Goal: Task Accomplishment & Management: Manage account settings

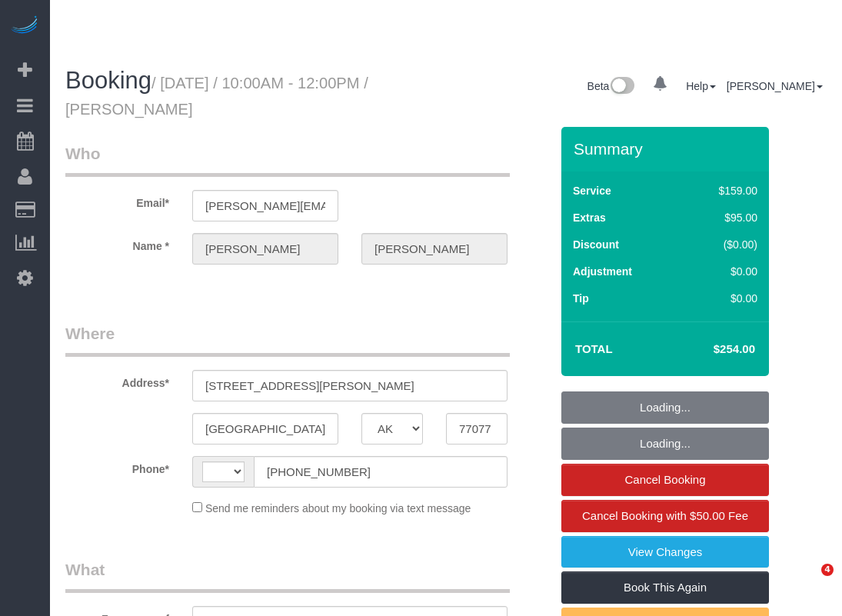
select select "[GEOGRAPHIC_DATA]"
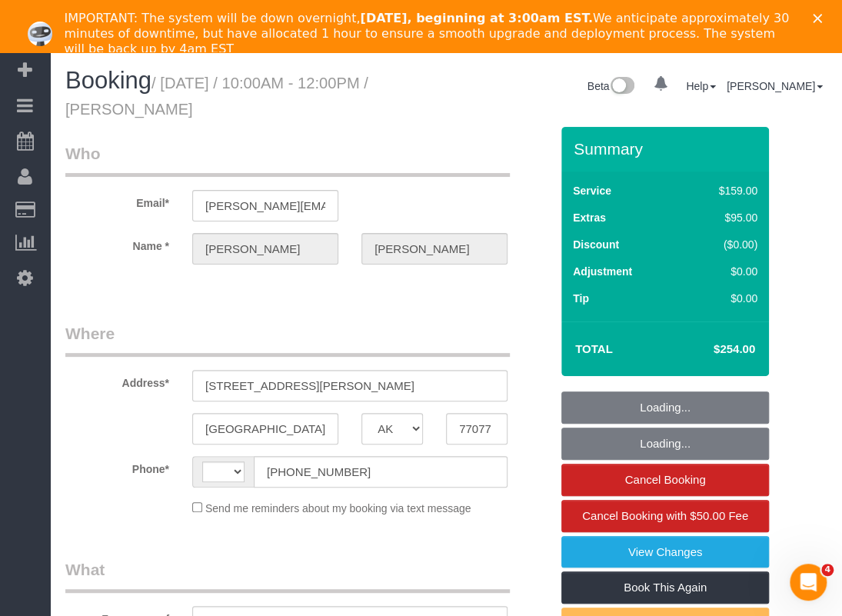
select select "string:[GEOGRAPHIC_DATA]"
select select "object:800"
select select "string:fspay-7a1312a4-cfbc-4a2e-9f2a-d85a10c16d12"
select select "spot1"
select select "3"
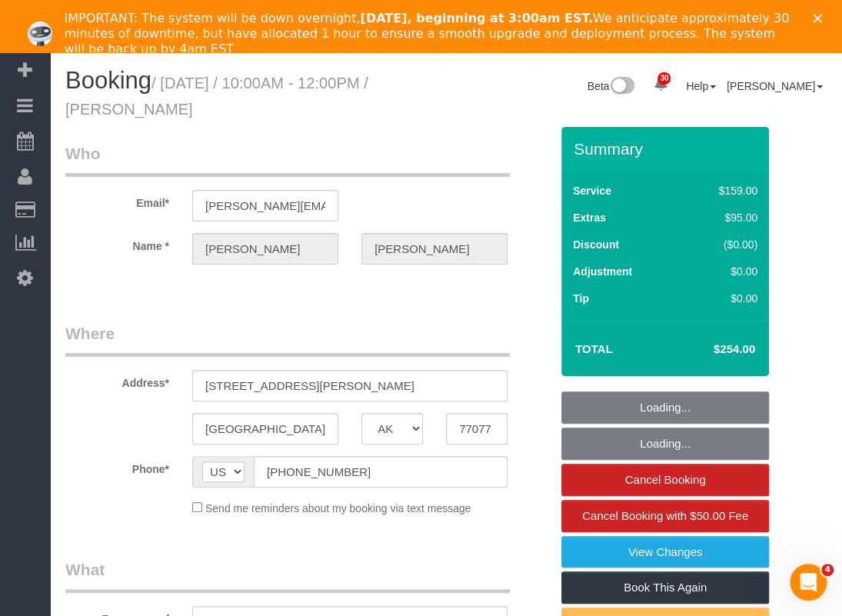
select select "object:875"
click at [822, 18] on polygon "Close" at bounding box center [817, 18] width 9 height 9
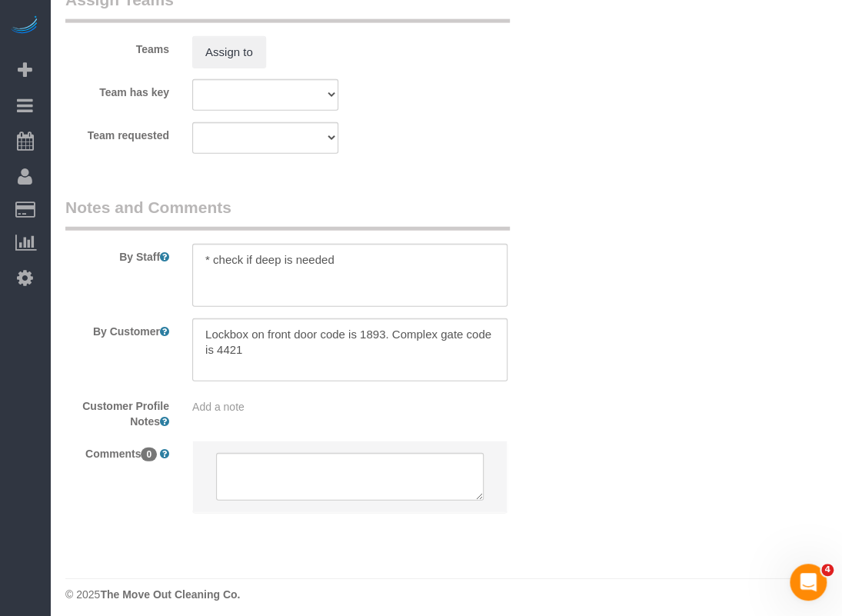
scroll to position [1581, 0]
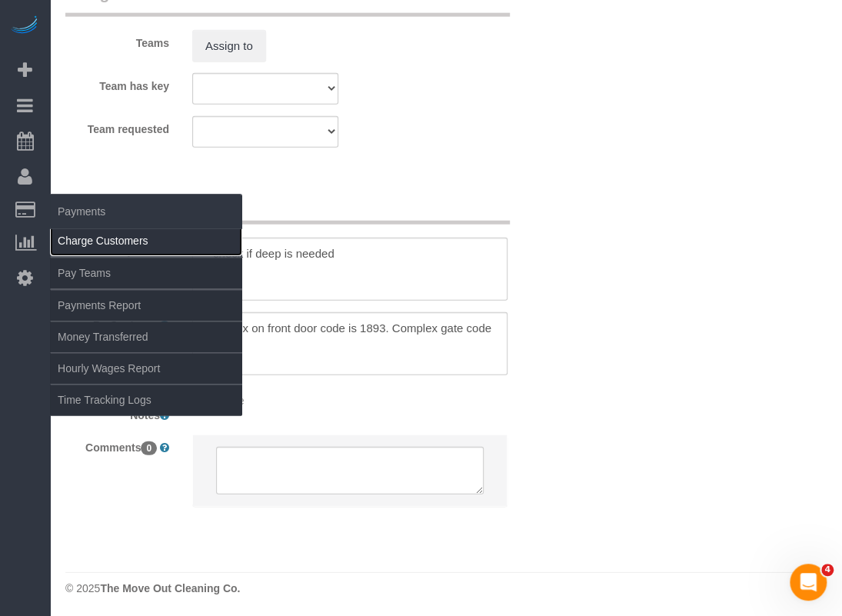
click at [83, 238] on link "Charge Customers" at bounding box center [146, 240] width 192 height 31
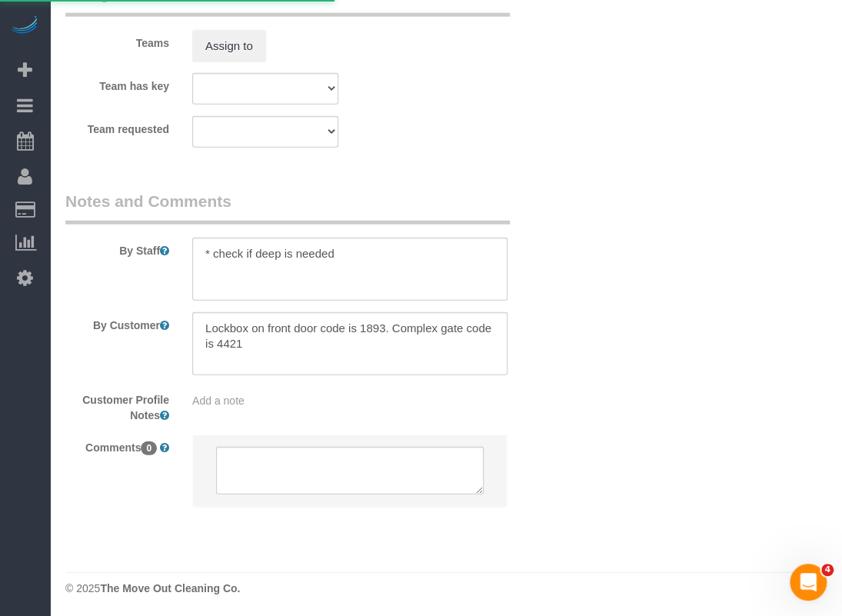
select select
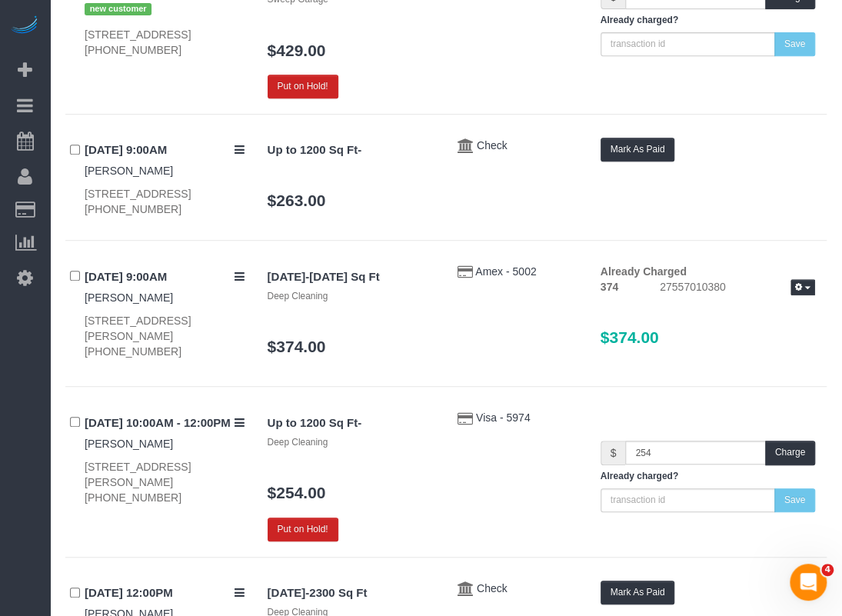
scroll to position [308, 0]
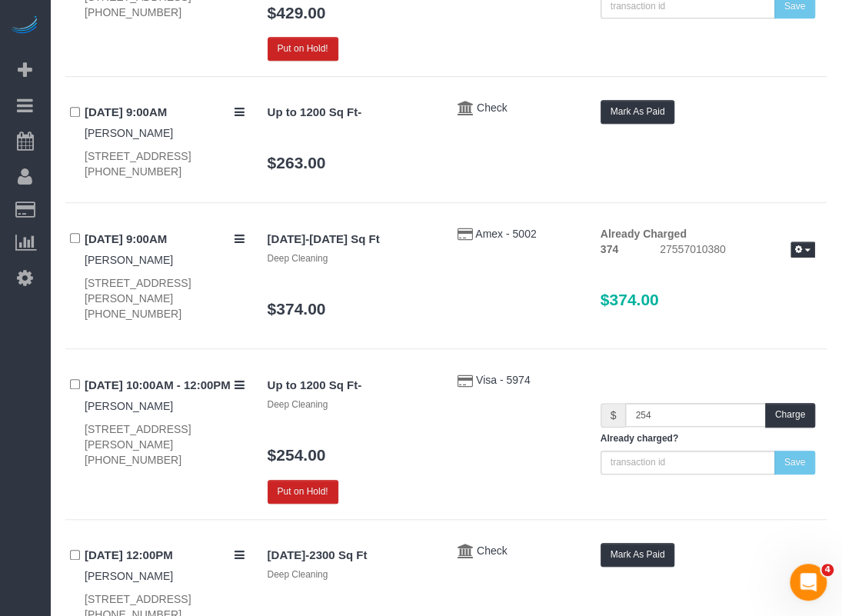
drag, startPoint x: 84, startPoint y: 444, endPoint x: 200, endPoint y: 441, distance: 116.2
click at [200, 441] on div "[DATE] 10:00AM - 12:00PM [PERSON_NAME] [STREET_ADDRESS][PERSON_NAME] [PHONE_NUM…" at bounding box center [160, 419] width 191 height 95
copy div "[STREET_ADDRESS][PERSON_NAME]"
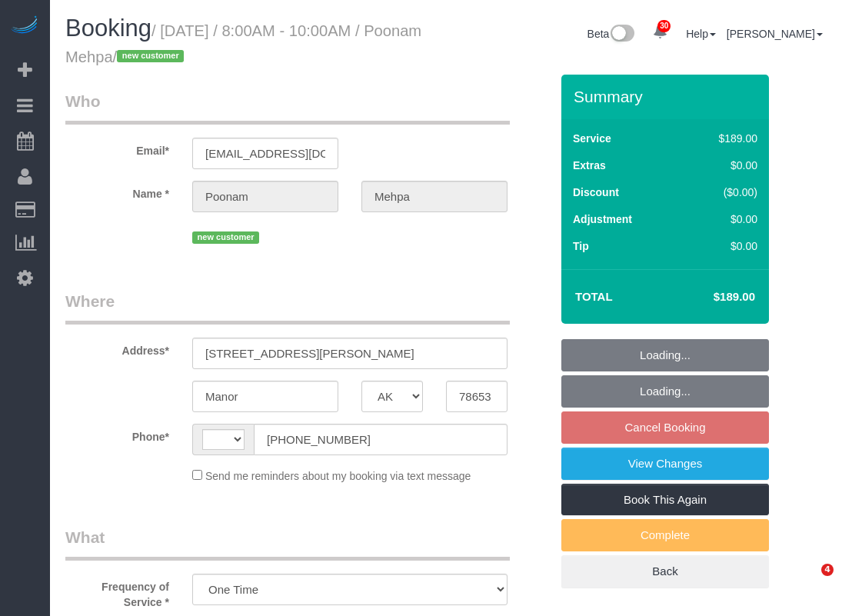
select select "[GEOGRAPHIC_DATA]"
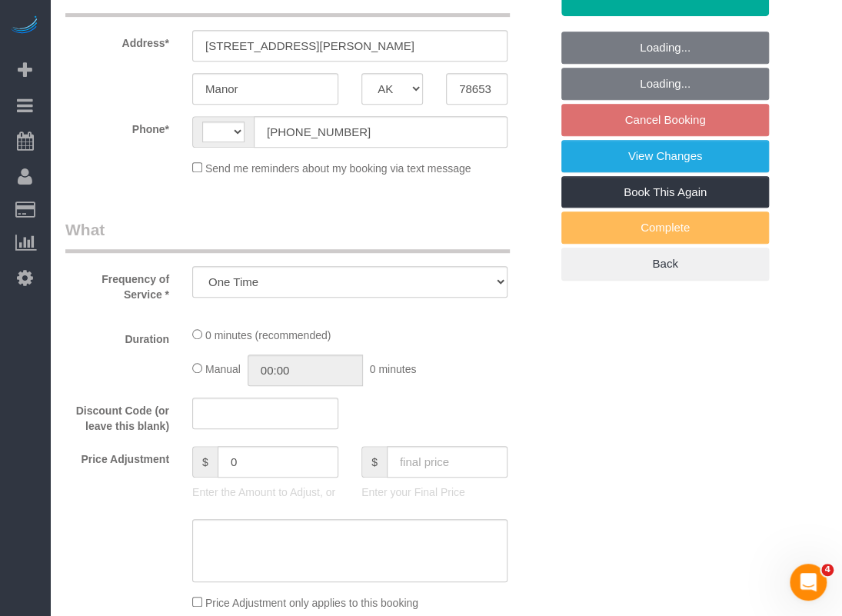
select select "string:[GEOGRAPHIC_DATA]"
select select "string:fspay-8201f994-7fd0-42cf-8e00-38346424df93"
select select "3"
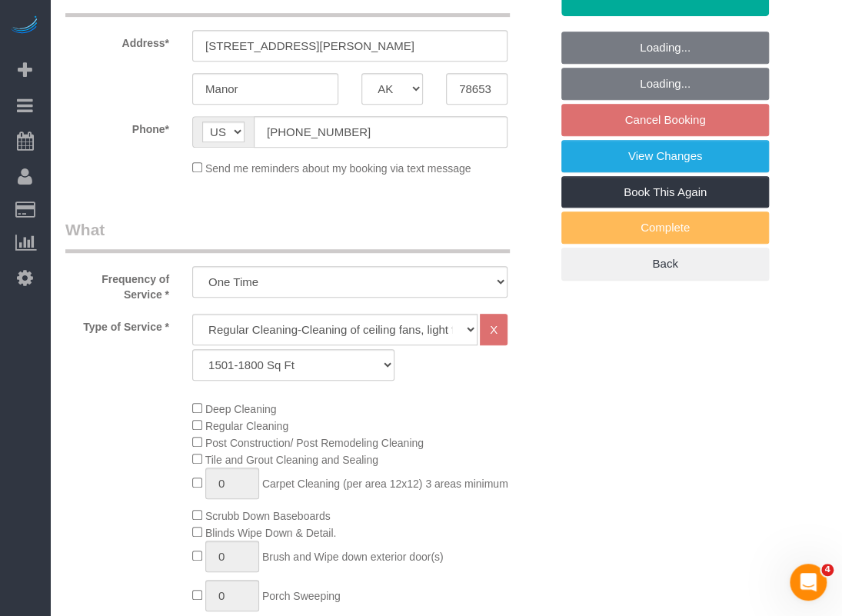
scroll to position [112, 0]
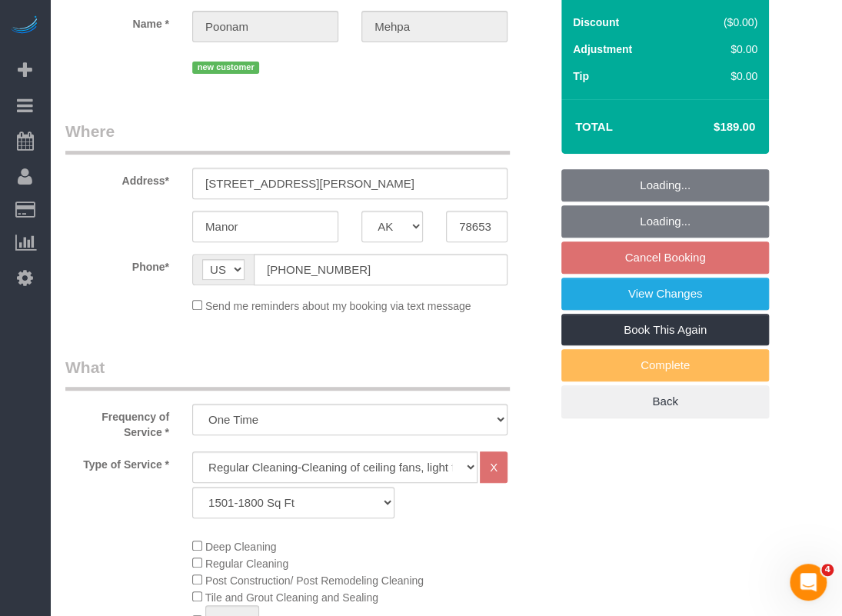
select select "object:1676"
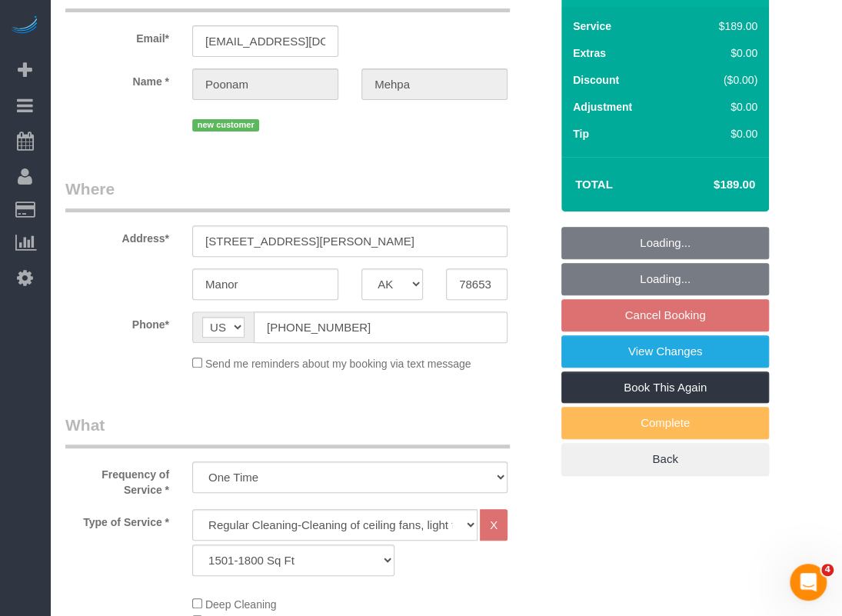
select select "spot1"
